Goal: Feedback & Contribution: Leave review/rating

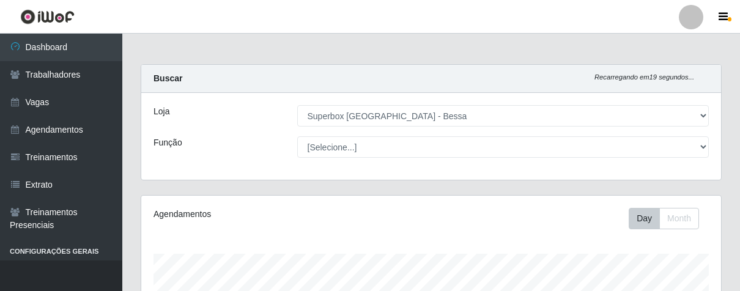
select select "206"
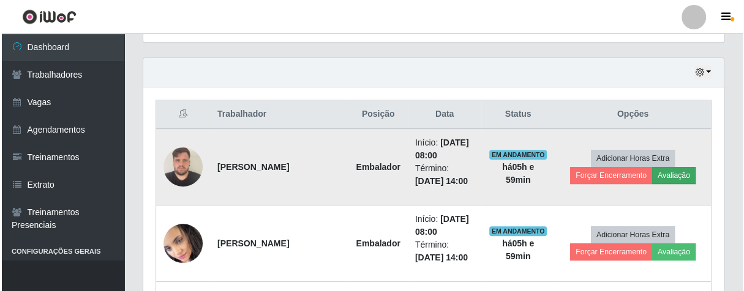
scroll to position [253, 580]
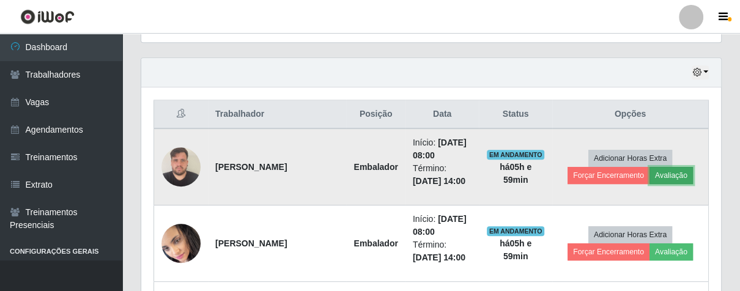
click at [690, 173] on button "Avaliação" at bounding box center [671, 175] width 43 height 17
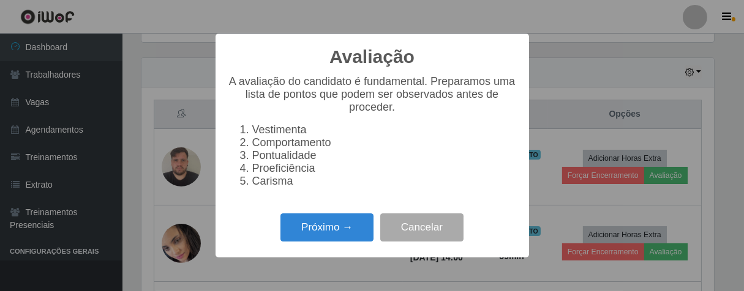
scroll to position [253, 573]
click at [326, 233] on button "Próximo →" at bounding box center [326, 228] width 93 height 29
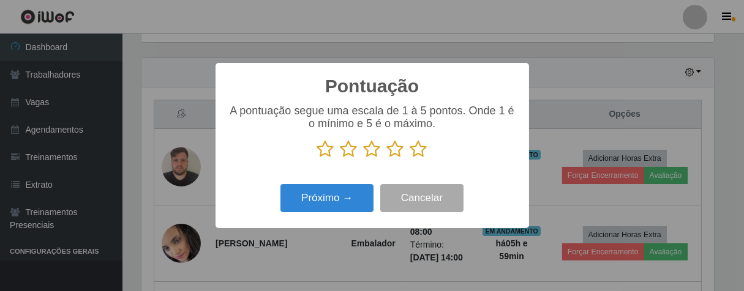
scroll to position [611719, 611401]
drag, startPoint x: 419, startPoint y: 151, endPoint x: 397, endPoint y: 161, distance: 24.4
click at [416, 151] on icon at bounding box center [418, 149] width 17 height 18
click at [410, 159] on input "radio" at bounding box center [410, 159] width 0 height 0
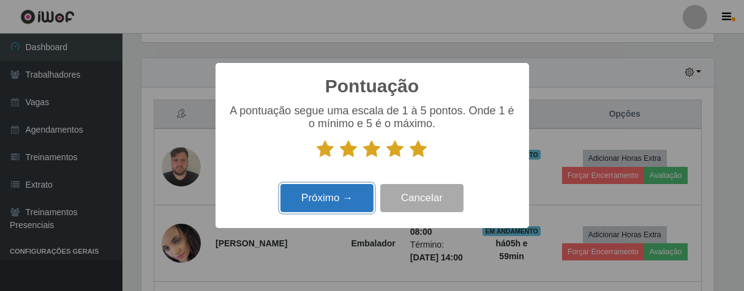
click at [338, 195] on button "Próximo →" at bounding box center [326, 198] width 93 height 29
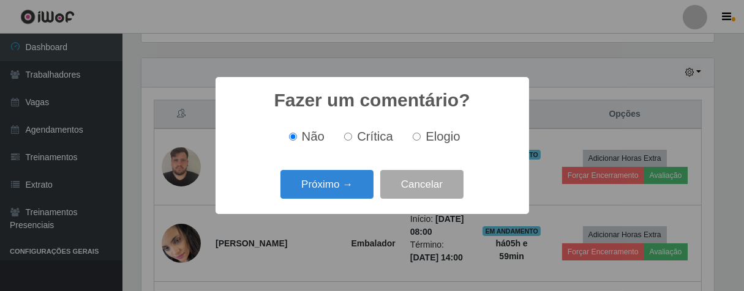
drag, startPoint x: 413, startPoint y: 136, endPoint x: 393, endPoint y: 155, distance: 27.7
click at [412, 138] on input "Elogio" at bounding box center [416, 137] width 8 height 8
radio input "true"
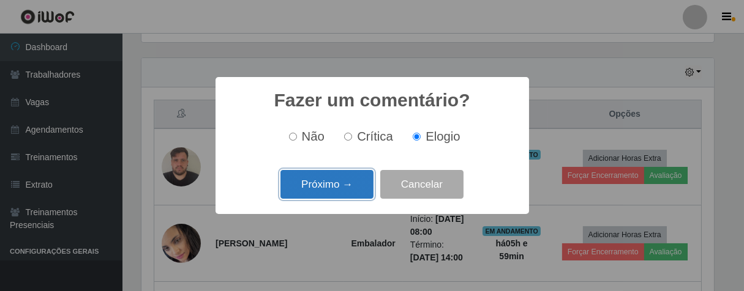
click at [357, 181] on button "Próximo →" at bounding box center [326, 184] width 93 height 29
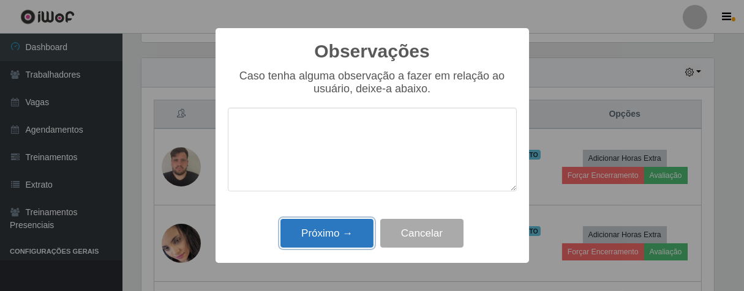
click at [349, 225] on button "Próximo →" at bounding box center [326, 233] width 93 height 29
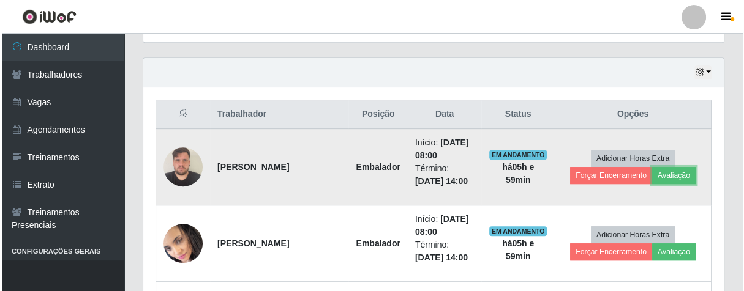
scroll to position [253, 580]
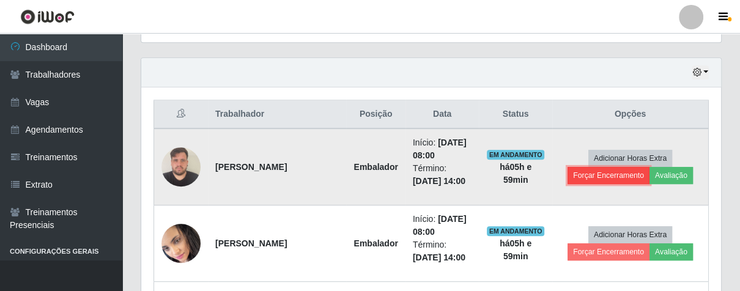
click at [575, 176] on button "Forçar Encerramento" at bounding box center [609, 175] width 82 height 17
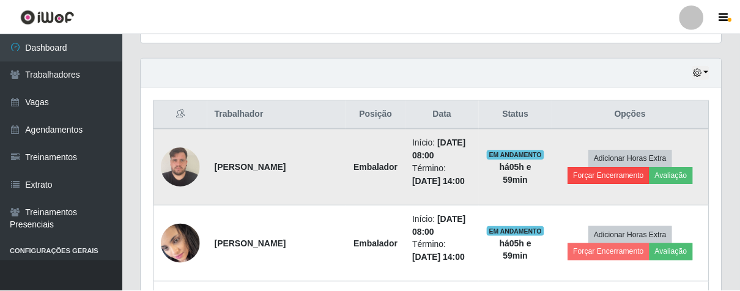
scroll to position [253, 573]
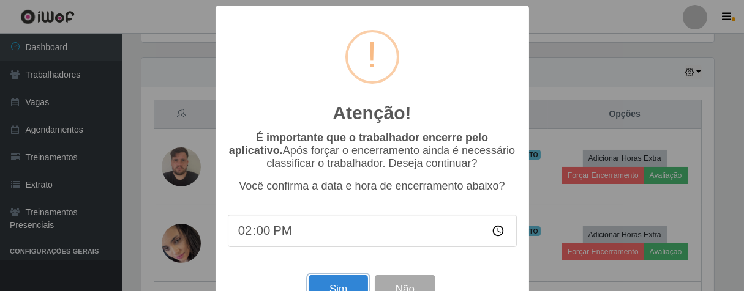
drag, startPoint x: 343, startPoint y: 286, endPoint x: 349, endPoint y: 273, distance: 15.1
click at [343, 286] on button "Sim" at bounding box center [337, 289] width 59 height 29
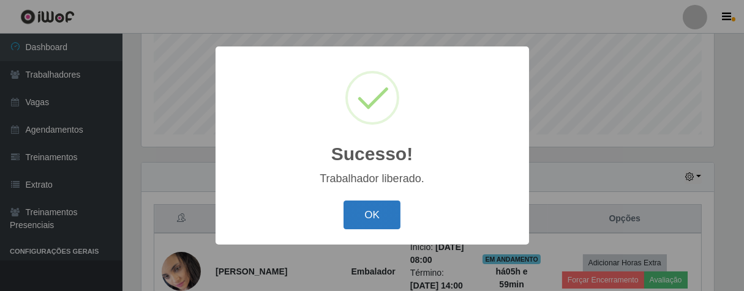
click at [381, 211] on button "OK" at bounding box center [371, 215] width 57 height 29
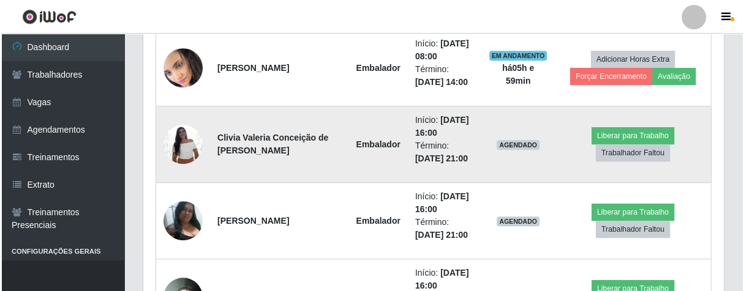
scroll to position [371, 0]
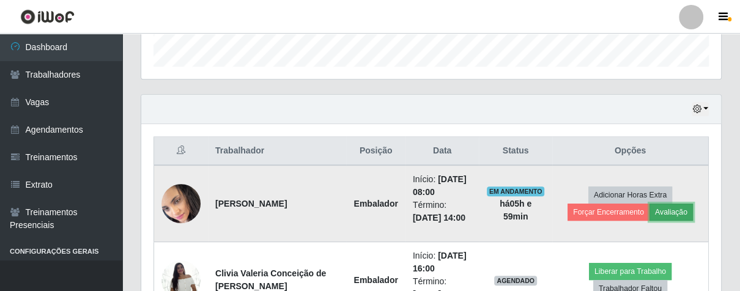
click at [674, 215] on button "Avaliação" at bounding box center [671, 212] width 43 height 17
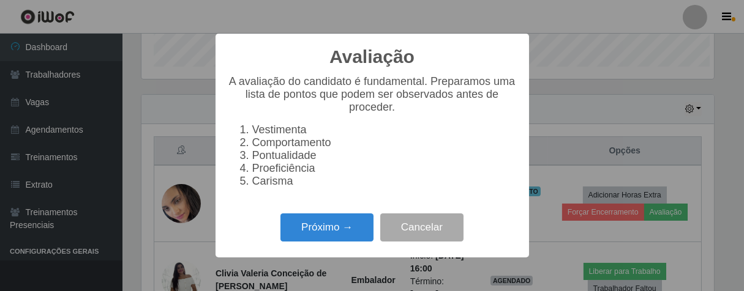
scroll to position [253, 573]
click at [318, 241] on button "Próximo →" at bounding box center [326, 228] width 93 height 29
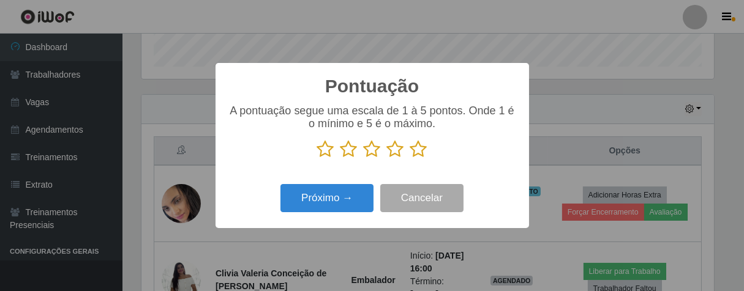
click at [421, 146] on icon at bounding box center [418, 149] width 17 height 18
click at [410, 159] on input "radio" at bounding box center [410, 159] width 0 height 0
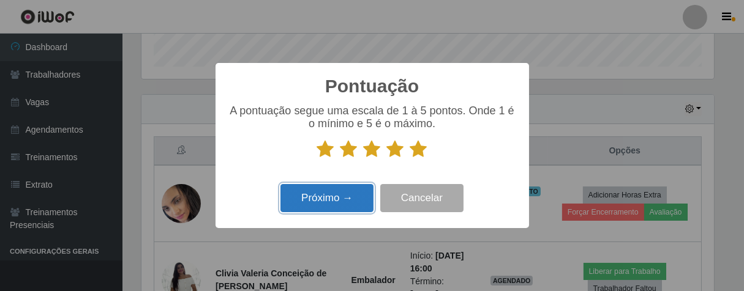
click at [346, 200] on button "Próximo →" at bounding box center [326, 198] width 93 height 29
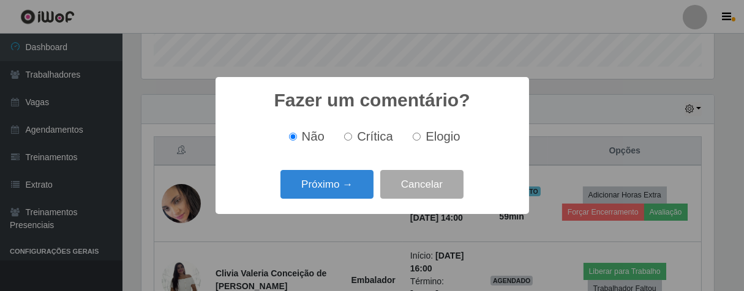
drag, startPoint x: 418, startPoint y: 135, endPoint x: 382, endPoint y: 165, distance: 46.1
click at [415, 135] on input "Elogio" at bounding box center [416, 137] width 8 height 8
radio input "true"
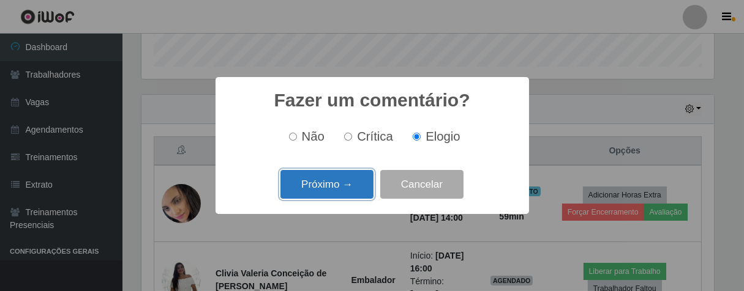
click at [367, 179] on button "Próximo →" at bounding box center [326, 184] width 93 height 29
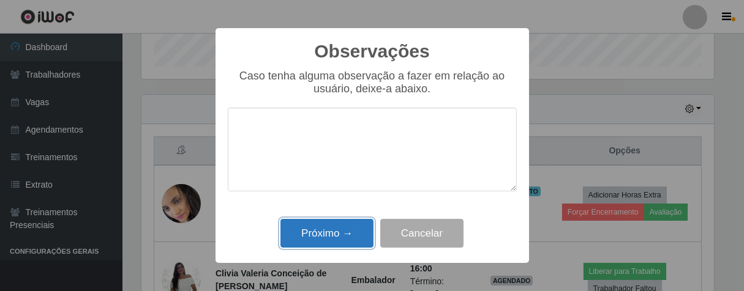
click at [346, 236] on button "Próximo →" at bounding box center [326, 233] width 93 height 29
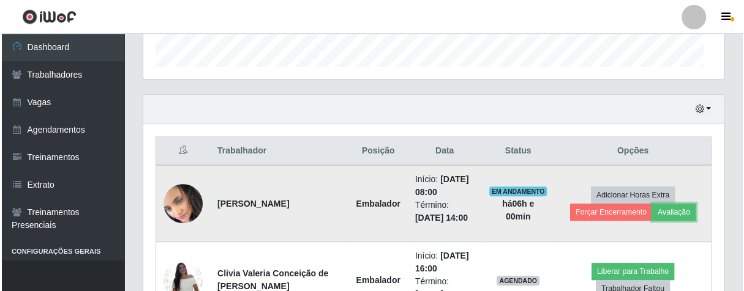
scroll to position [253, 580]
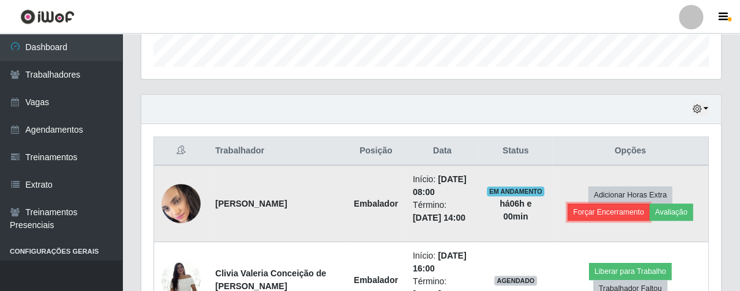
click at [600, 209] on button "Forçar Encerramento" at bounding box center [609, 212] width 82 height 17
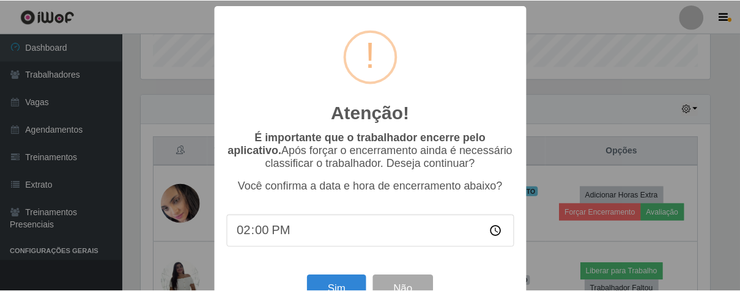
scroll to position [0, 0]
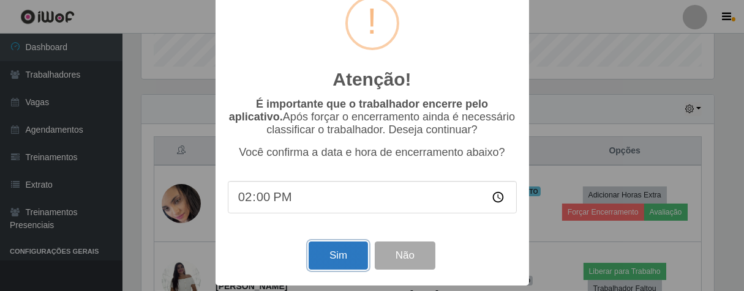
click at [338, 248] on button "Sim" at bounding box center [337, 256] width 59 height 29
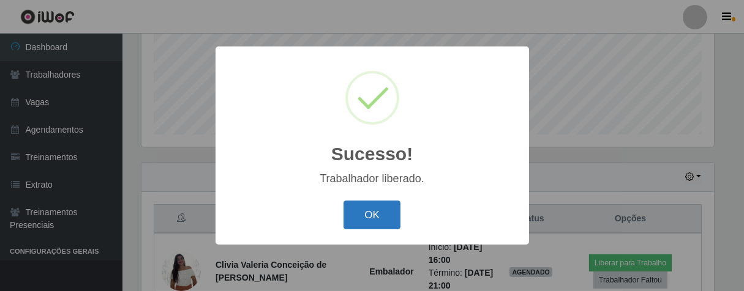
click at [365, 209] on button "OK" at bounding box center [371, 215] width 57 height 29
